Goal: Information Seeking & Learning: Learn about a topic

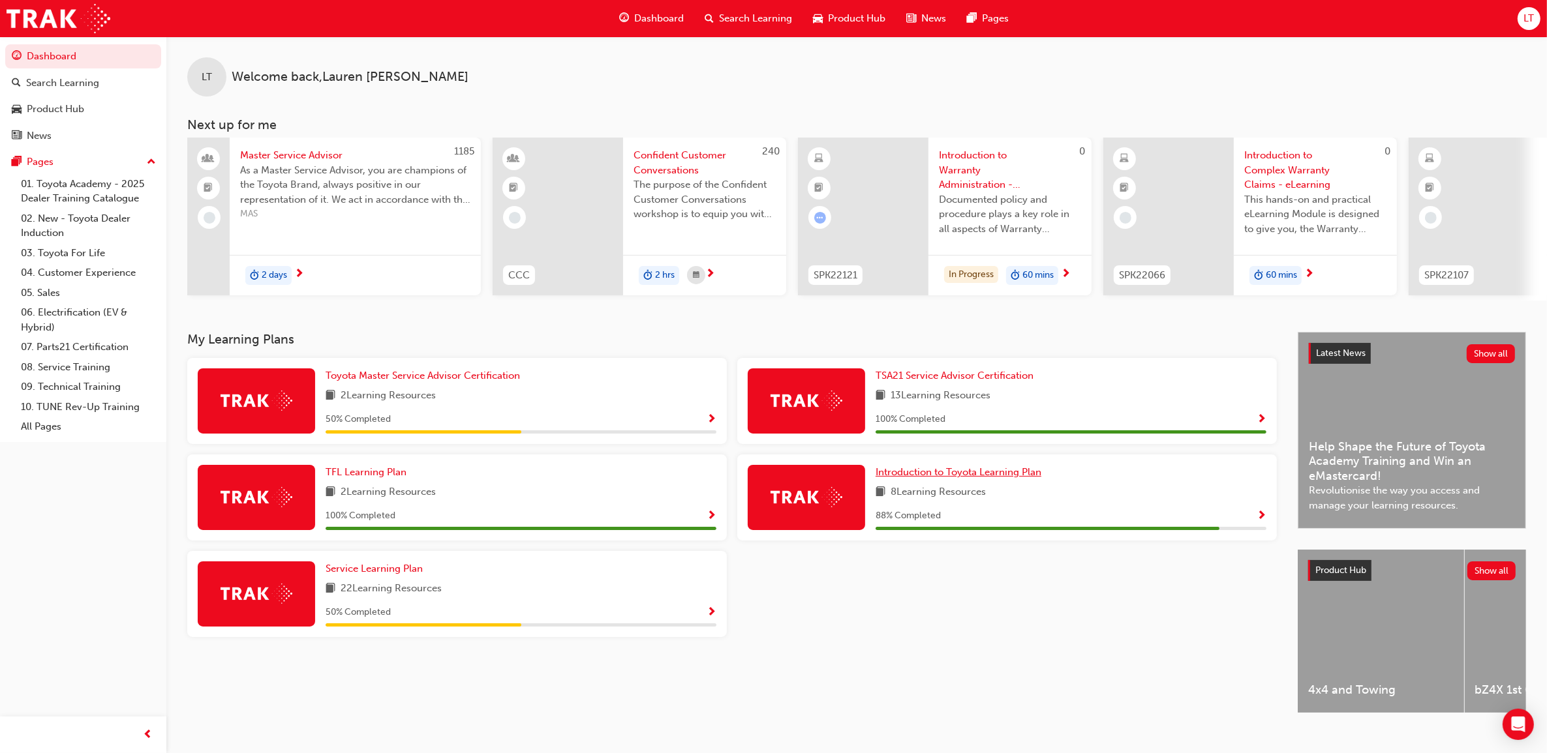
click at [995, 471] on span "Introduction to Toyota Learning Plan" at bounding box center [958, 472] width 166 height 12
click at [411, 566] on link "Service Learning Plan" at bounding box center [377, 569] width 102 height 15
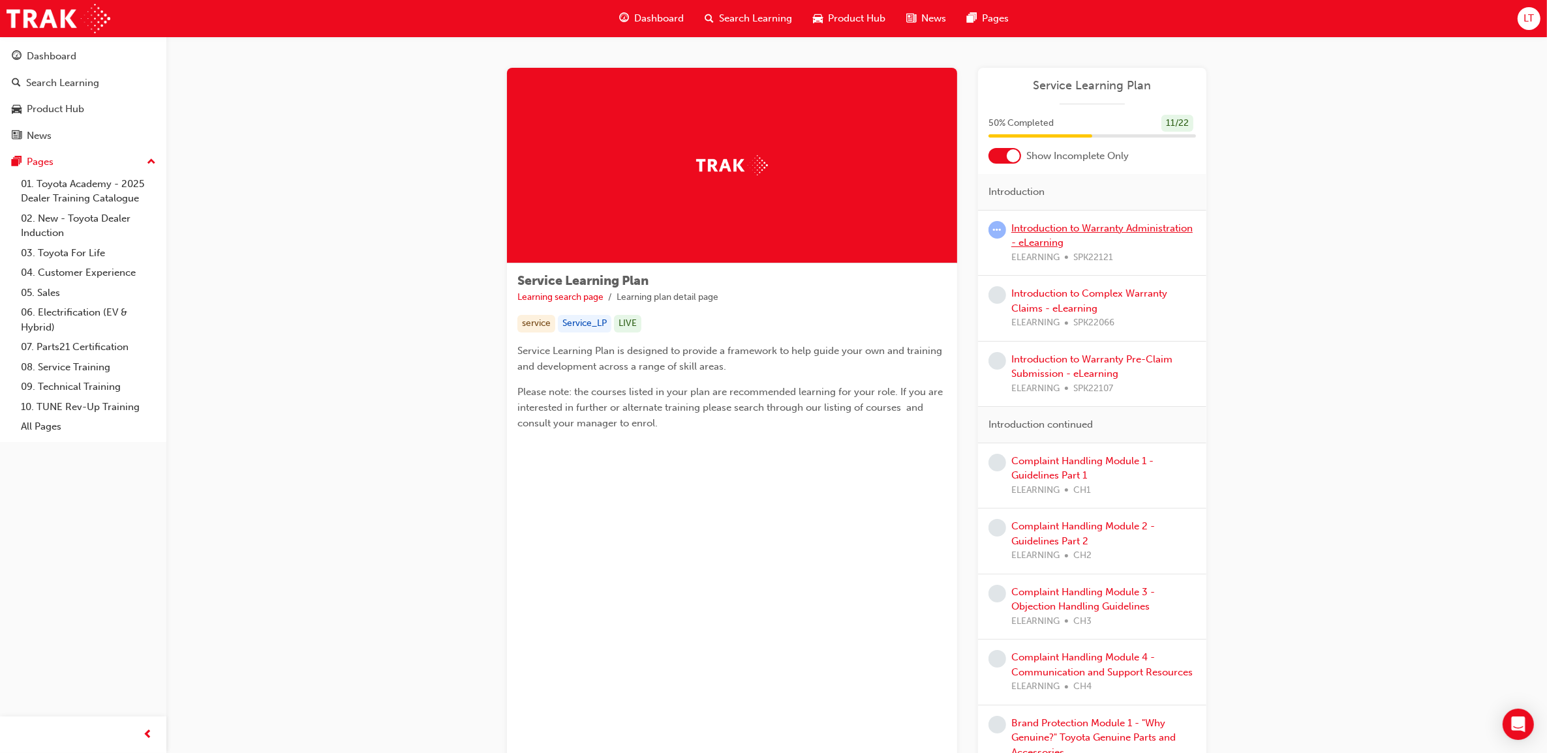
click at [1140, 227] on link "Introduction to Warranty Administration - eLearning" at bounding box center [1101, 235] width 181 height 27
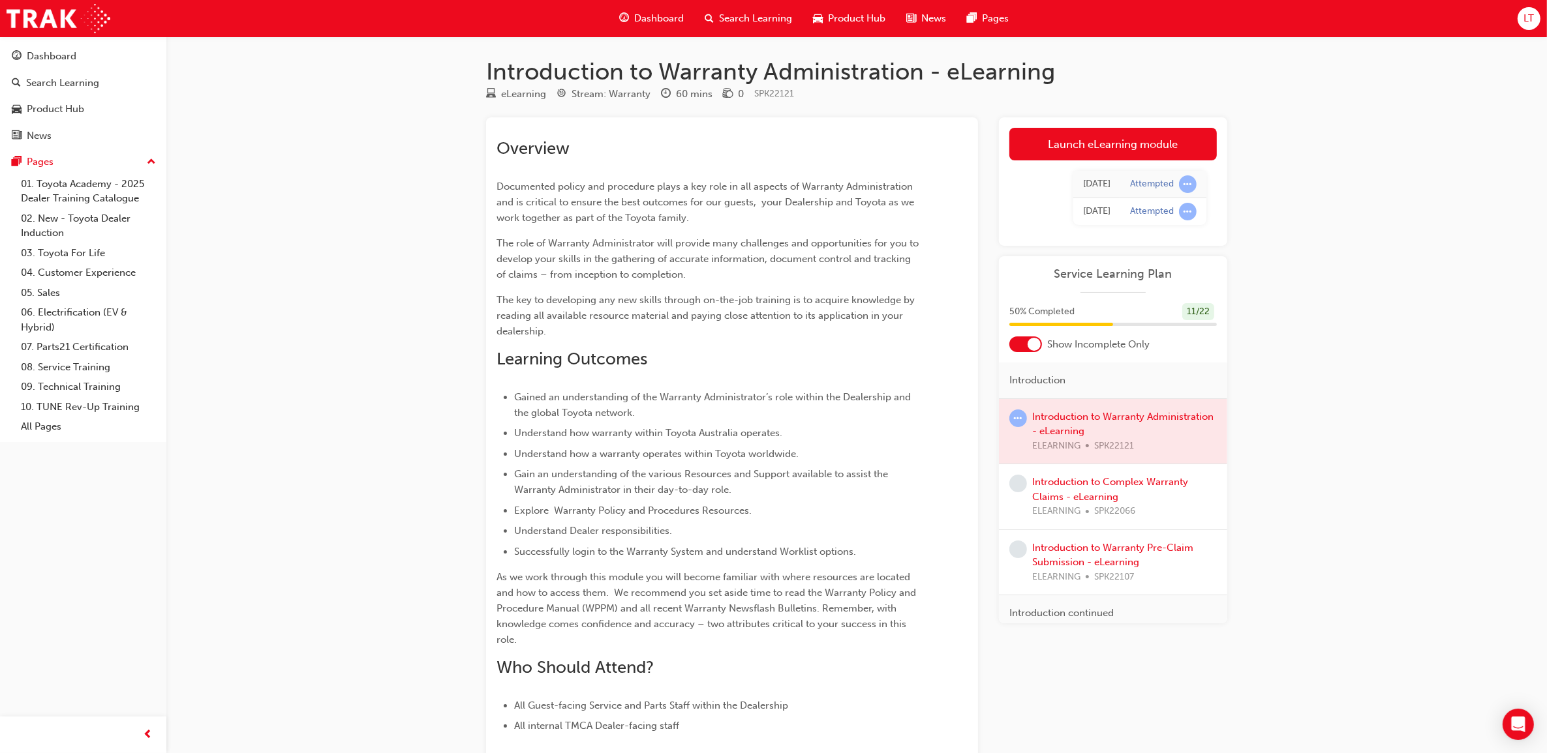
click at [1106, 419] on div at bounding box center [1113, 431] width 228 height 65
click at [1156, 145] on link "Launch eLearning module" at bounding box center [1112, 144] width 207 height 33
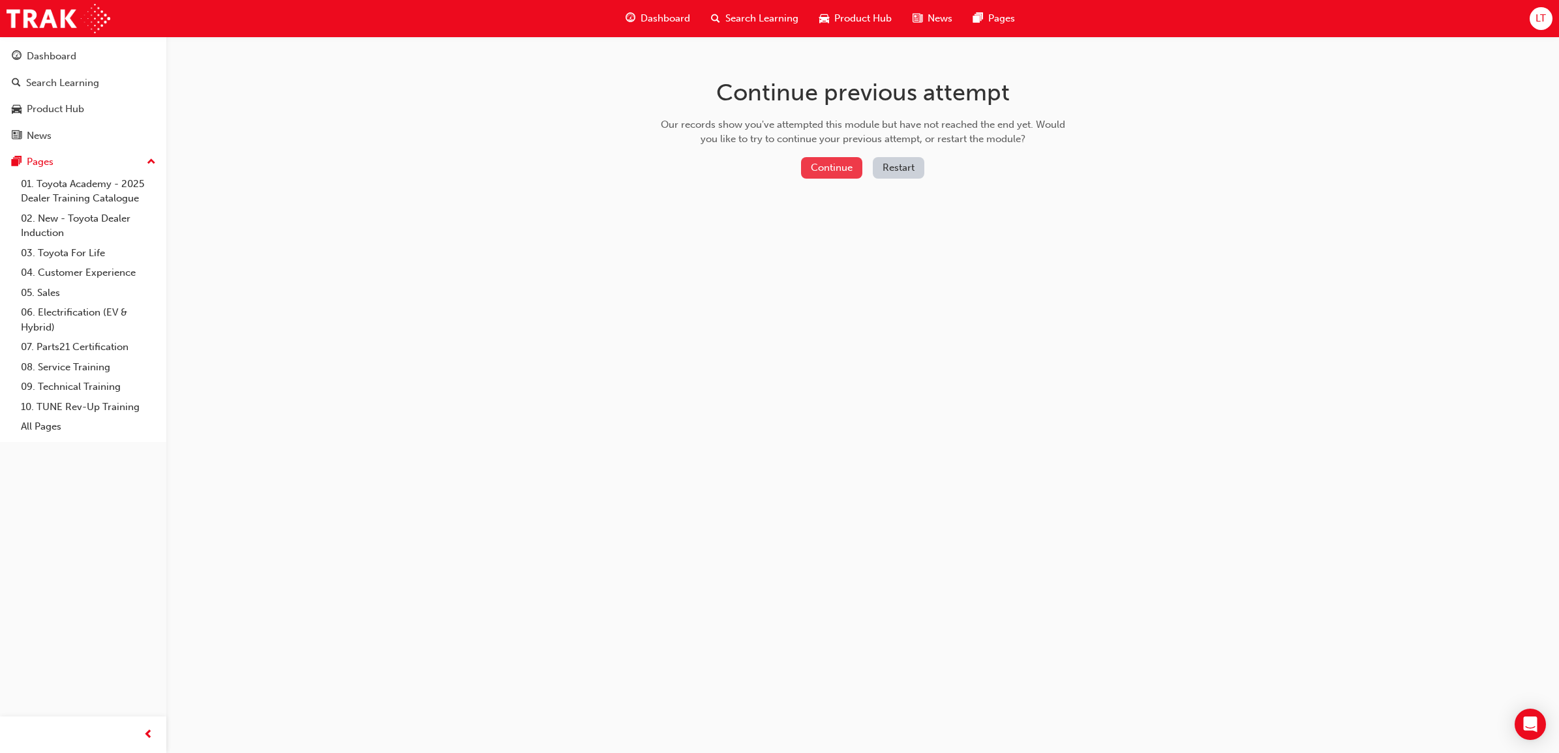
click at [830, 162] on button "Continue" at bounding box center [831, 168] width 61 height 22
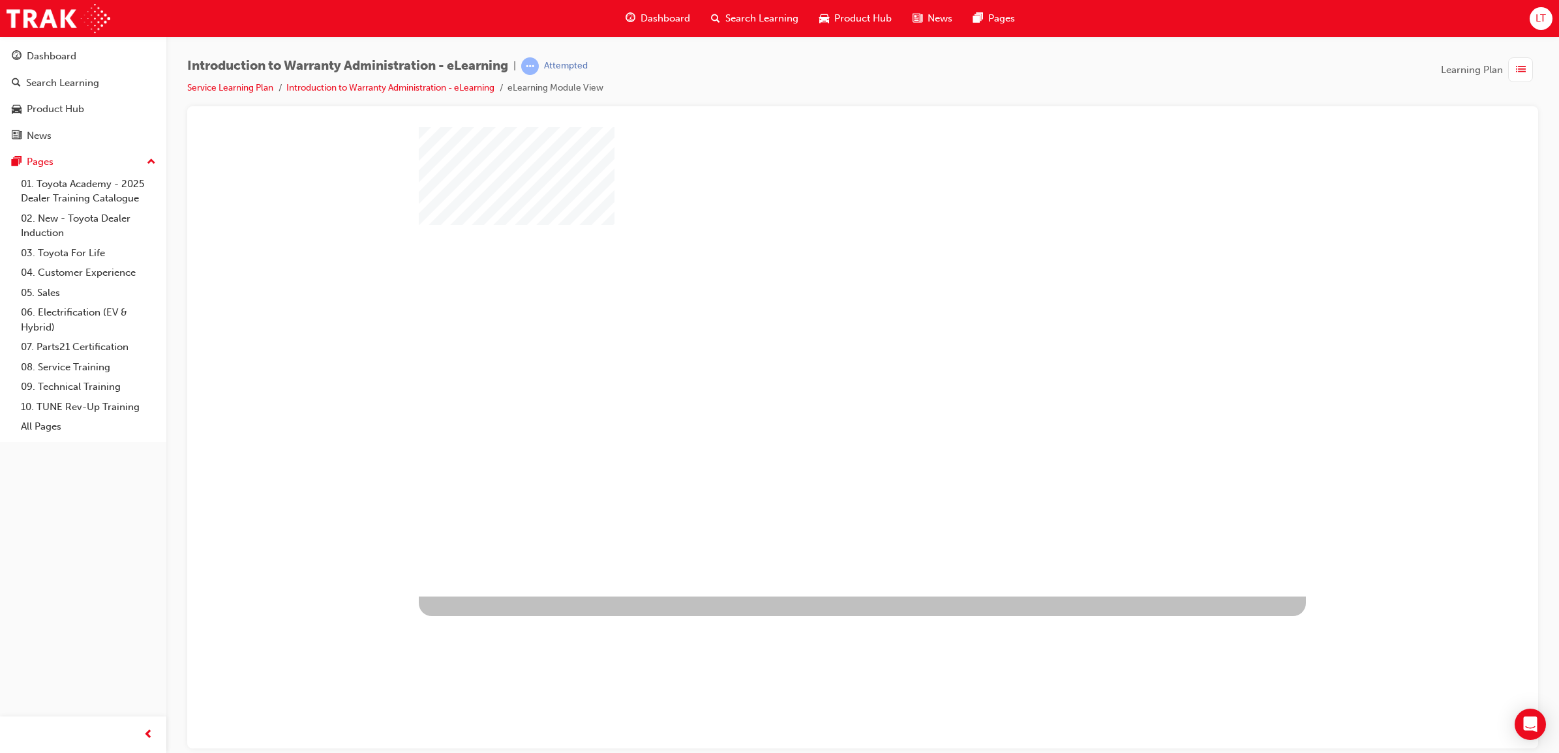
click at [798, 82] on div "Introduction to Warranty Administration - eLearning | Attempted Service Learnin…" at bounding box center [862, 81] width 1351 height 49
click at [825, 324] on div "play" at bounding box center [825, 324] width 0 height 0
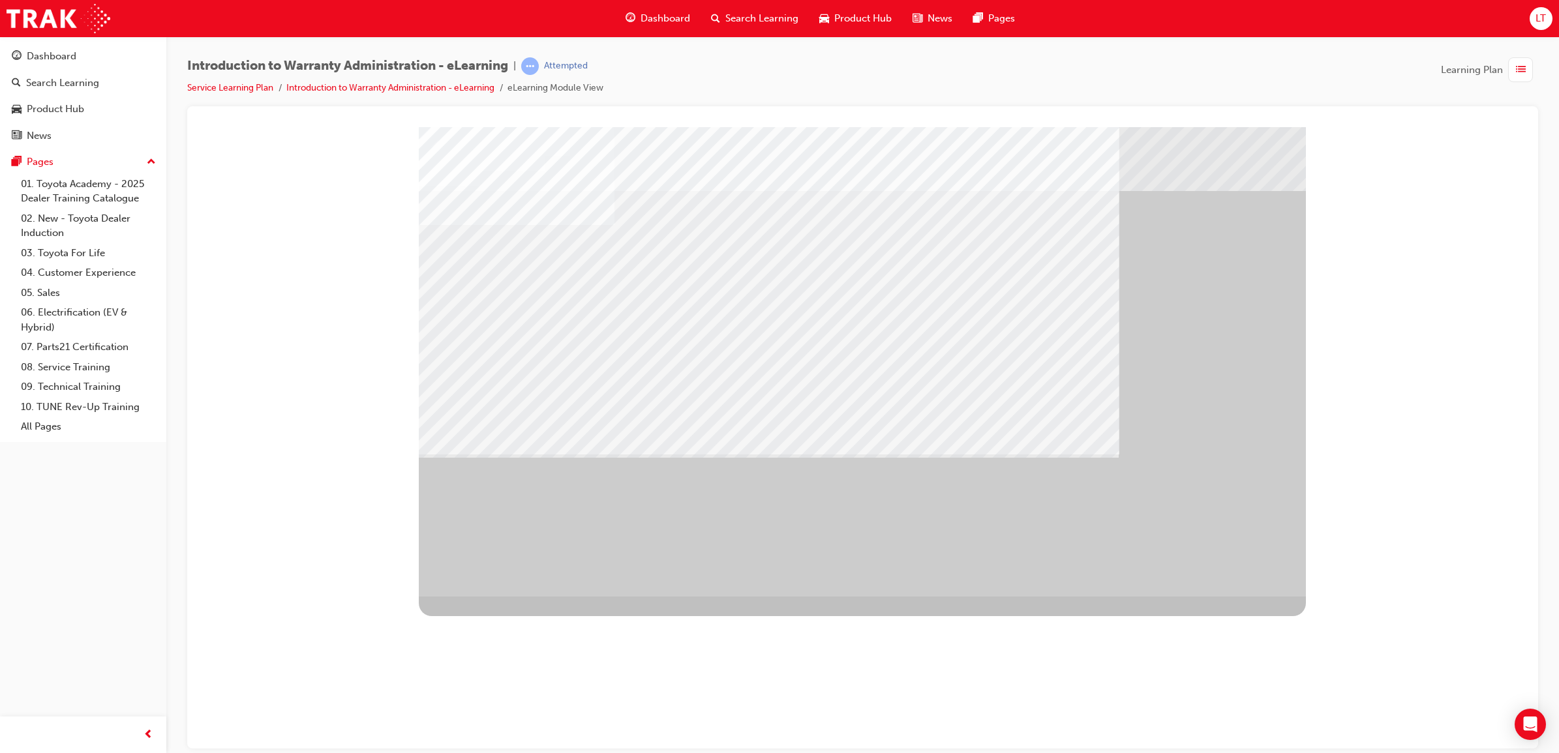
click at [1217, 551] on div "" at bounding box center [862, 362] width 887 height 470
